Goal: Download file/media

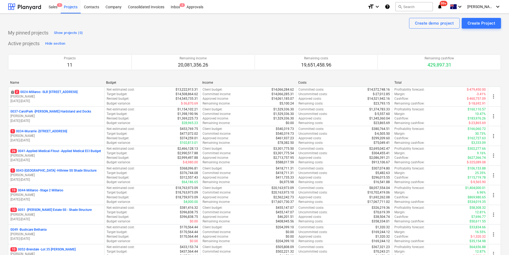
click at [333, 40] on div "Active projects Hide section Projects 11 Remaining income 20,081,356.26 Remaini…" at bounding box center [254, 174] width 493 height 271
click at [419, 5] on button "search Search" at bounding box center [414, 6] width 37 height 9
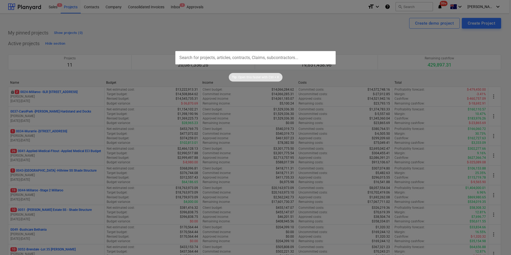
click at [423, 7] on div at bounding box center [255, 127] width 511 height 255
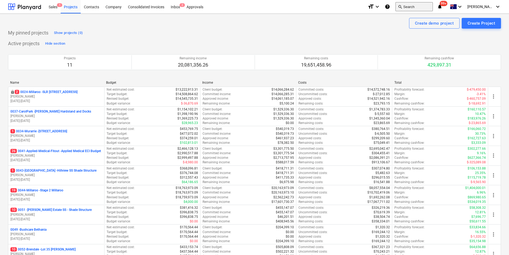
click at [433, 7] on button "search Search" at bounding box center [414, 6] width 37 height 9
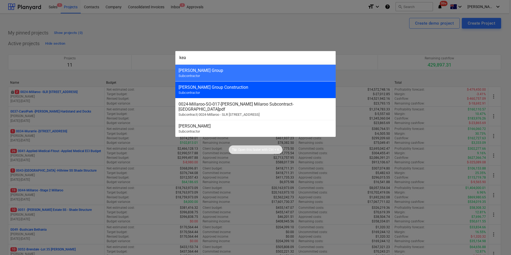
type input "kea"
click at [188, 83] on div "[PERSON_NAME] Group Construction Subcontractor" at bounding box center [255, 89] width 160 height 17
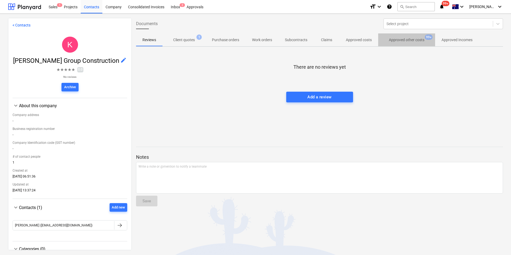
click at [400, 41] on p "Approved other costs" at bounding box center [407, 40] width 36 height 6
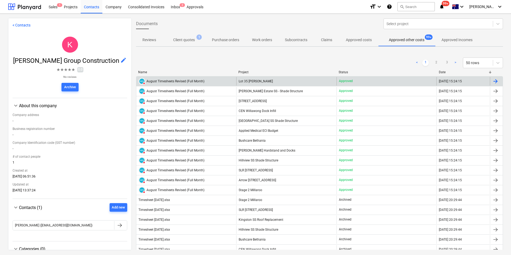
click at [169, 80] on div "August Timesheets Revised (Full Month)" at bounding box center [176, 81] width 58 height 4
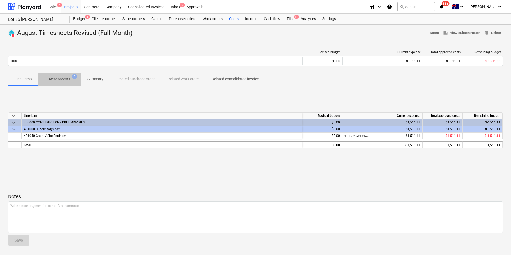
click at [67, 82] on p "Attachments" at bounding box center [60, 79] width 22 height 6
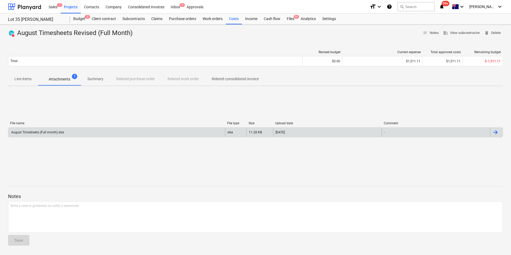
click at [45, 131] on div "August Timesheets (Full month).xlsx" at bounding box center [37, 132] width 54 height 4
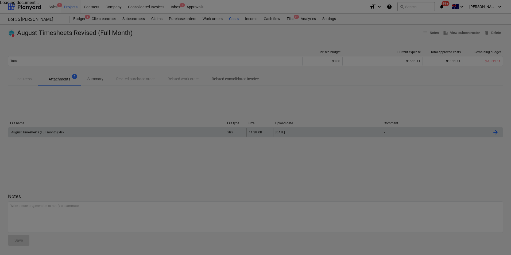
click at [47, 135] on div at bounding box center [255, 127] width 511 height 255
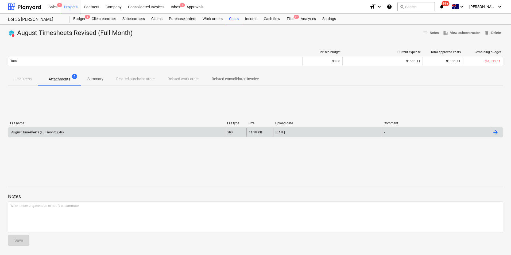
click at [47, 135] on div "August Timesheets (Full month).xlsx" at bounding box center [116, 132] width 217 height 9
click at [32, 131] on div "August Timesheets (Full month).xlsx" at bounding box center [37, 132] width 54 height 4
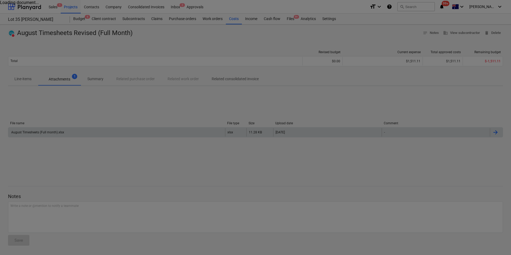
click at [236, 133] on div at bounding box center [255, 127] width 511 height 255
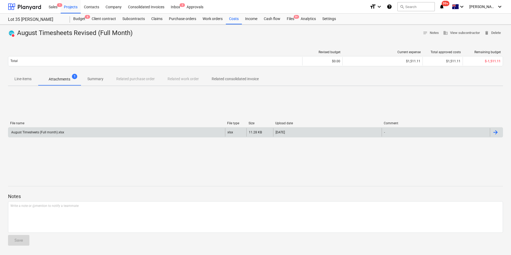
click at [235, 134] on div "xlsx" at bounding box center [235, 132] width 21 height 9
click at [498, 131] on div at bounding box center [496, 132] width 6 height 6
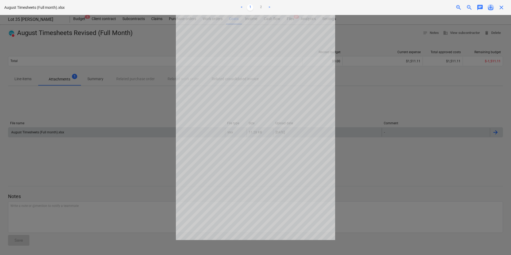
click at [491, 7] on span "save_alt" at bounding box center [491, 7] width 6 height 6
click at [269, 7] on link ">" at bounding box center [269, 7] width 6 height 6
click at [501, 10] on span "close" at bounding box center [501, 7] width 6 height 6
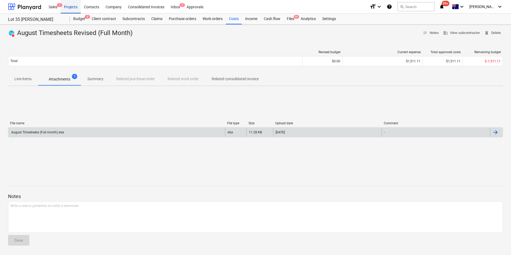
click at [71, 6] on div "Projects" at bounding box center [71, 7] width 20 height 14
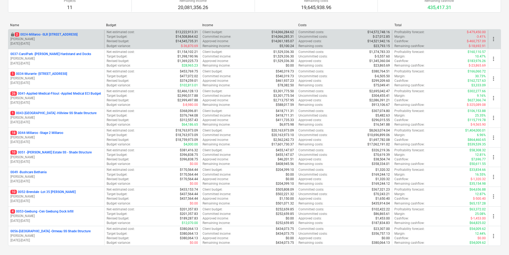
scroll to position [56, 0]
